Goal: Complete application form

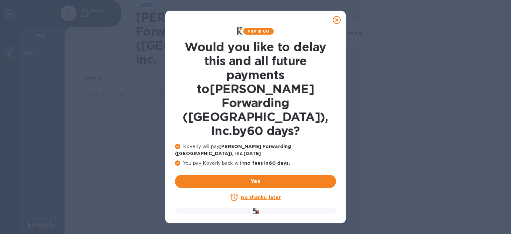
click at [333, 20] on icon at bounding box center [337, 20] width 8 height 8
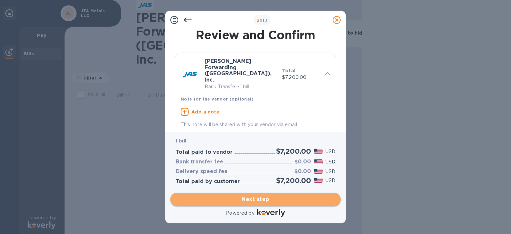
click at [276, 195] on button "Next step" at bounding box center [255, 199] width 170 height 13
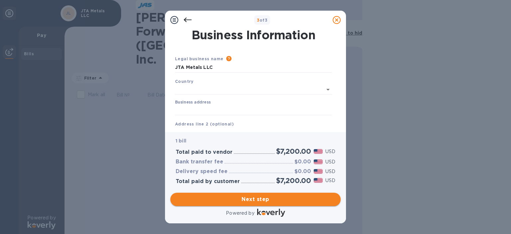
type input "[GEOGRAPHIC_DATA]"
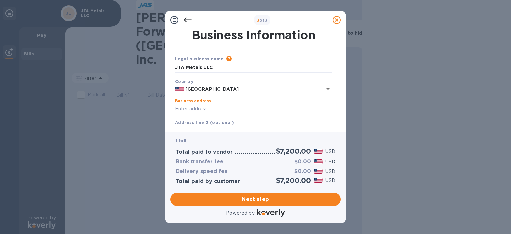
click at [242, 110] on input "Business address" at bounding box center [253, 109] width 157 height 10
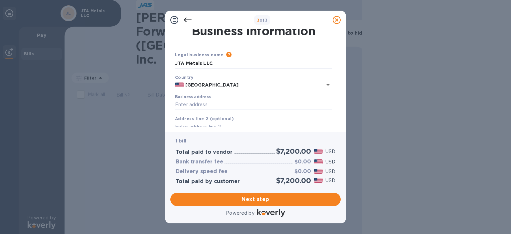
scroll to position [3, 0]
click at [224, 103] on input "Business address" at bounding box center [253, 106] width 157 height 10
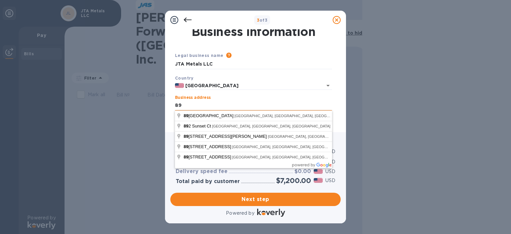
type input "8"
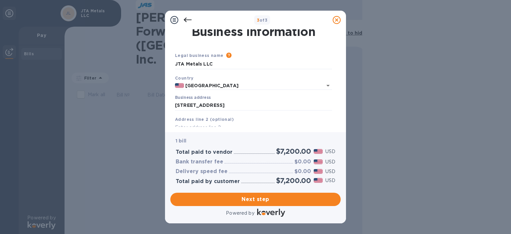
type input "[STREET_ADDRESS]"
type input "Reno"
type input "NV"
type input "89521"
click at [259, 103] on input "[STREET_ADDRESS]" at bounding box center [253, 106] width 157 height 10
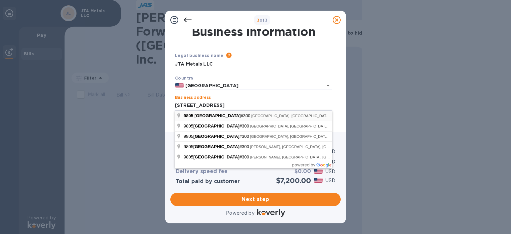
type input "[STREET_ADDRESS]"
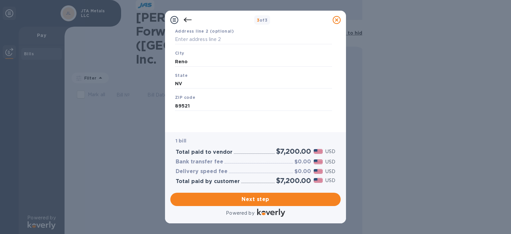
scroll to position [92, 0]
click at [255, 201] on span "Next step" at bounding box center [256, 199] width 160 height 8
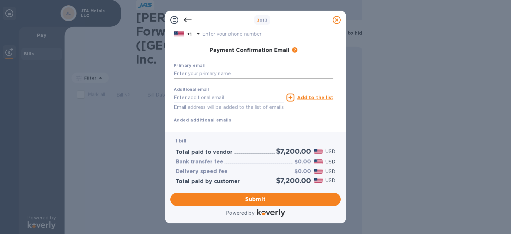
click at [225, 76] on input "text" at bounding box center [254, 74] width 160 height 10
type input "E"
type input "[PERSON_NAME][EMAIL_ADDRESS][DOMAIN_NAME]"
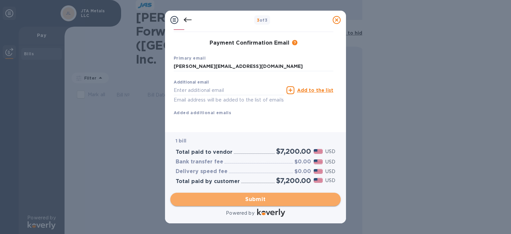
click at [264, 196] on span "Submit" at bounding box center [256, 199] width 160 height 8
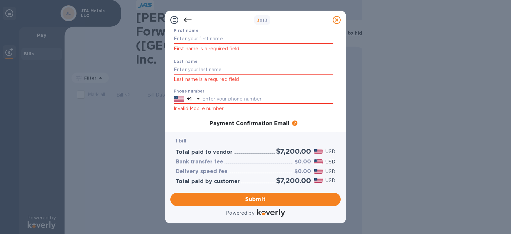
scroll to position [30, 0]
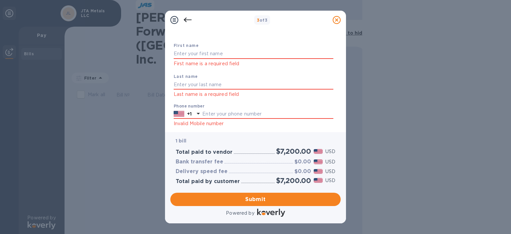
click at [255, 49] on div "First name First name is a required field" at bounding box center [253, 54] width 165 height 31
click at [233, 57] on input "text" at bounding box center [254, 54] width 160 height 10
type input "[PERSON_NAME]"
type input "7073307678"
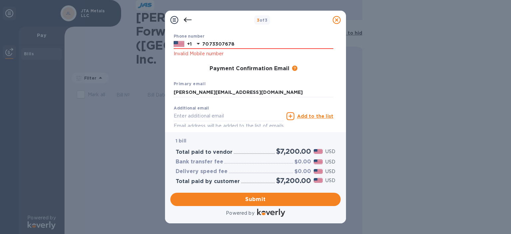
scroll to position [134, 0]
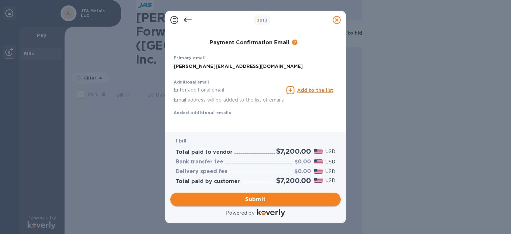
click at [258, 195] on span "Submit" at bounding box center [256, 199] width 160 height 8
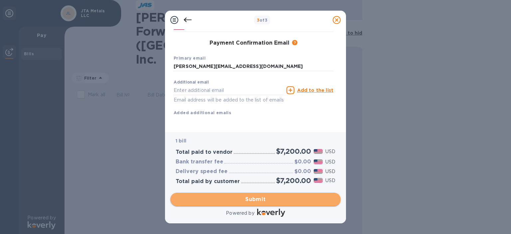
click at [258, 195] on span "Submit" at bounding box center [256, 199] width 160 height 8
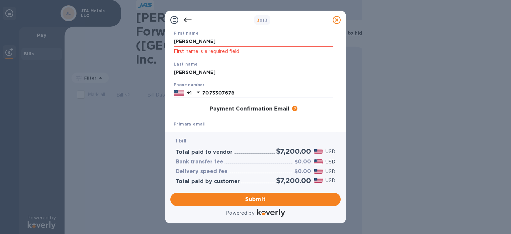
scroll to position [31, 0]
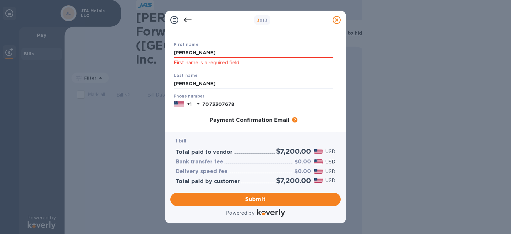
drag, startPoint x: 226, startPoint y: 49, endPoint x: 153, endPoint y: 51, distance: 72.3
click at [153, 51] on div "3 of 3 Payment Contact Information First name [PERSON_NAME] First name is a req…" at bounding box center [255, 117] width 511 height 234
type input "[PERSON_NAME]"
click at [194, 82] on input "[PERSON_NAME]" at bounding box center [254, 84] width 160 height 10
click at [247, 195] on span "Submit" at bounding box center [256, 199] width 160 height 8
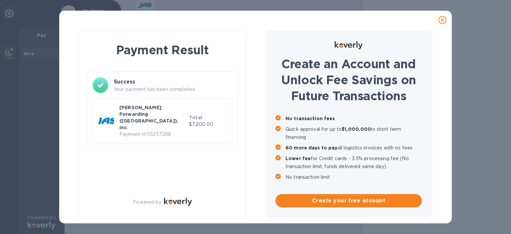
scroll to position [0, 0]
